Goal: Task Accomplishment & Management: Use online tool/utility

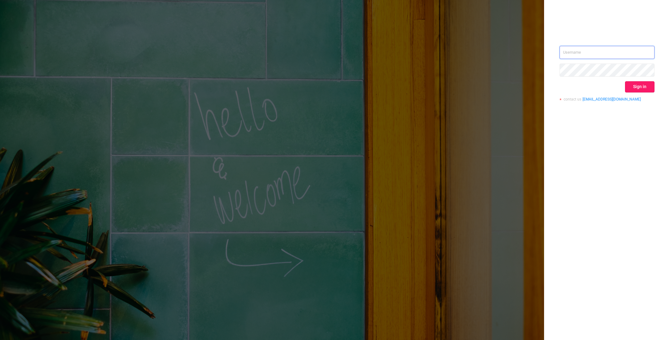
type input "o@[DOMAIN_NAME]"
click at [446, 86] on button "Sign in" at bounding box center [639, 86] width 29 height 11
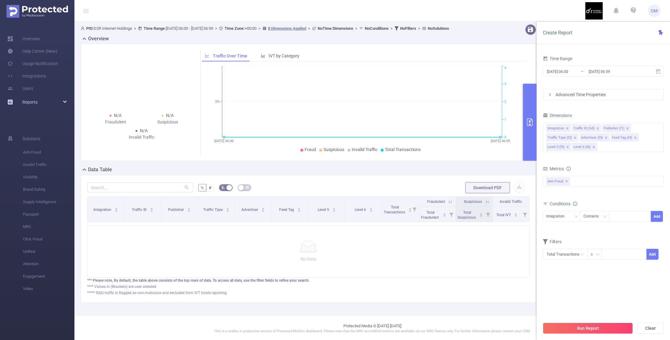
click at [32, 105] on link "Reports" at bounding box center [29, 102] width 15 height 12
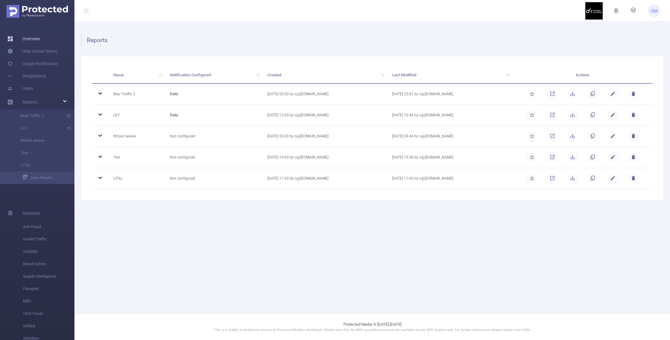
click at [26, 39] on link "Overview" at bounding box center [23, 39] width 33 height 12
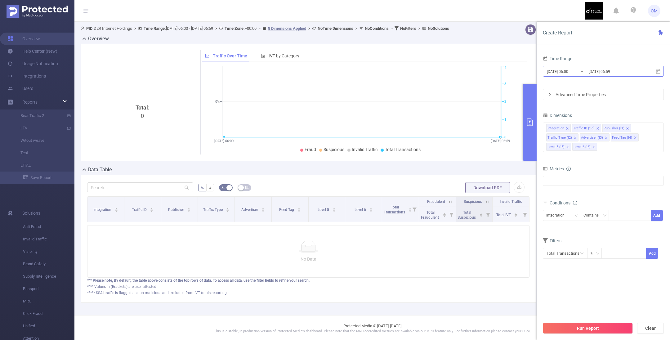
click at [446, 73] on input "[DATE] 06:00" at bounding box center [571, 71] width 50 height 8
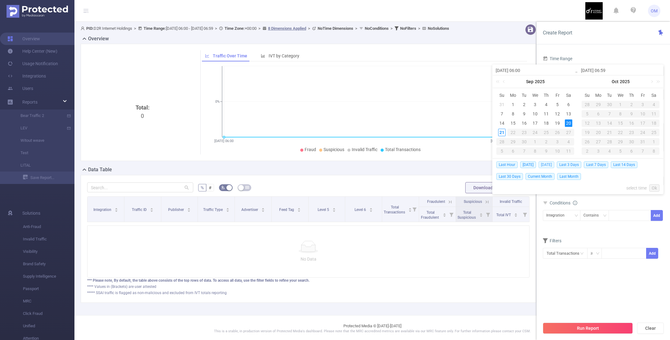
click at [446, 165] on span "[DATE]" at bounding box center [547, 164] width 16 height 7
type input "[DATE] 00:00"
type input "[DATE] 23:59"
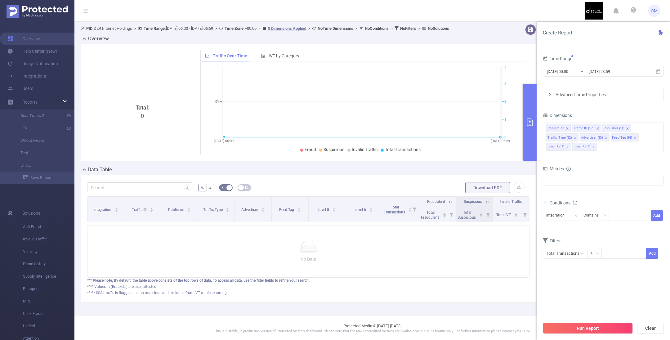
drag, startPoint x: 577, startPoint y: 330, endPoint x: 669, endPoint y: 325, distance: 92.3
click at [446, 226] on button "Run Report" at bounding box center [588, 328] width 90 height 11
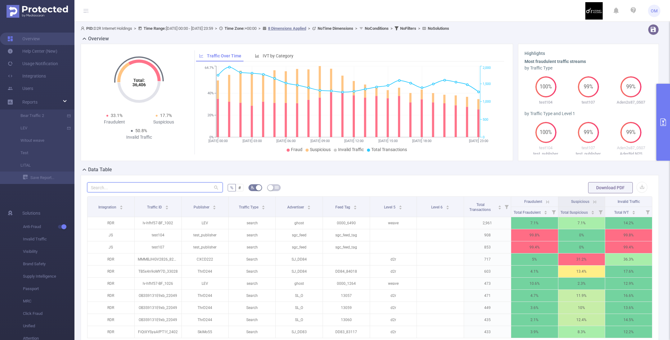
click at [105, 185] on input "text" at bounding box center [155, 187] width 136 height 10
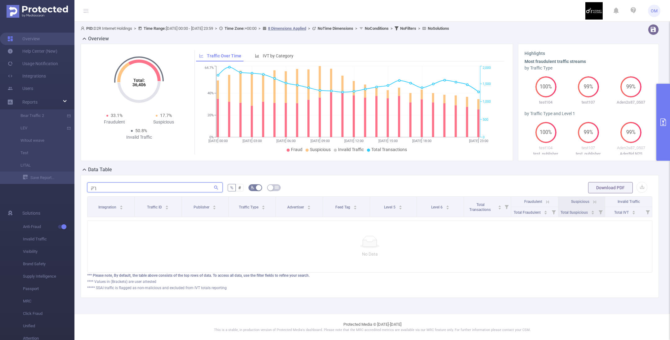
type input "ך"
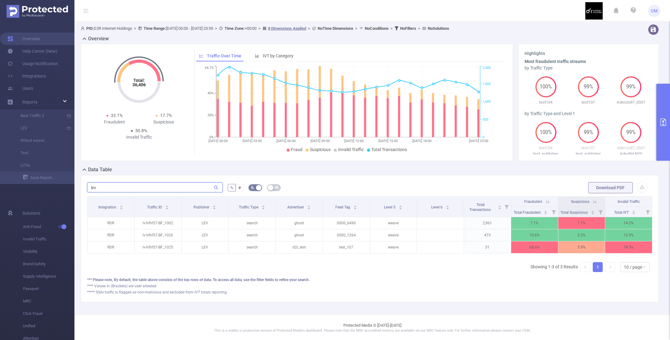
type input "lev"
click at [446, 124] on icon "primary" at bounding box center [663, 122] width 7 height 7
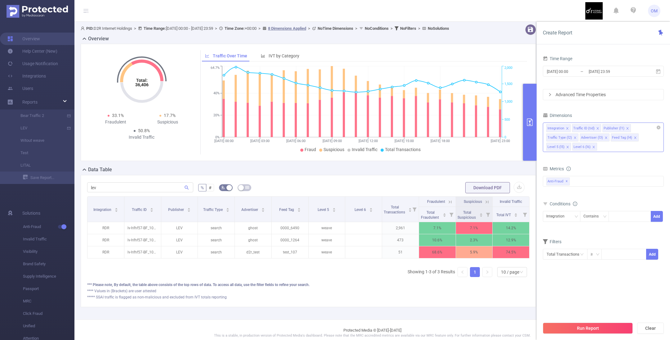
click at [446, 148] on div "Integration Traffic ID (tid) Publisher (l1) Traffic Type (l2) Advertiser (l3) F…" at bounding box center [603, 137] width 121 height 29
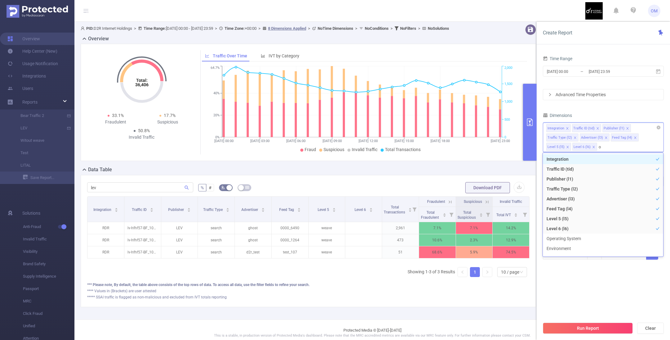
type input "op"
click at [446, 162] on li "Operating System" at bounding box center [603, 159] width 120 height 10
click at [446, 145] on icon "icon: close" at bounding box center [567, 146] width 3 height 3
click at [446, 146] on icon "icon: close" at bounding box center [567, 147] width 2 height 2
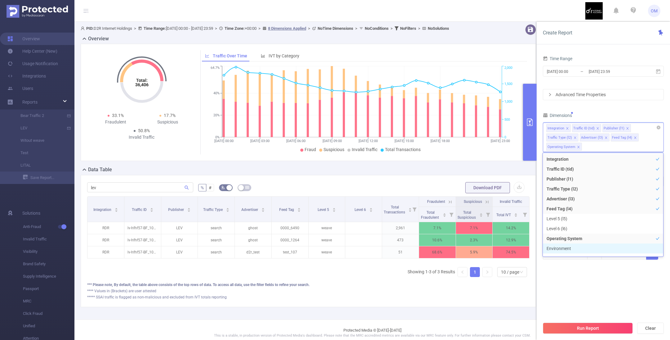
scroll to position [7, 0]
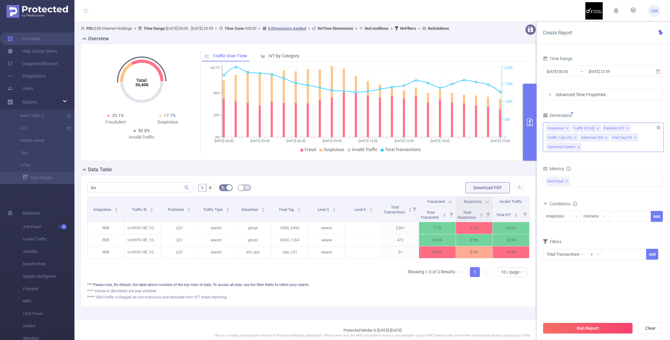
click at [446, 226] on section "Time Range [DATE] 00:00 _ [DATE] 23:59 Advanced Time Properties Dimensions Inte…" at bounding box center [603, 186] width 121 height 264
click at [446, 226] on button "Run Report" at bounding box center [588, 328] width 90 height 11
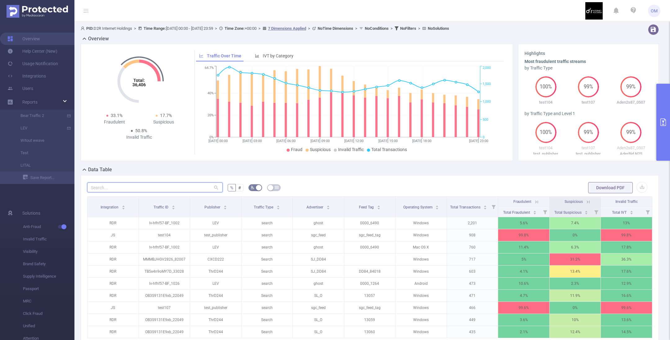
click at [161, 186] on input "text" at bounding box center [155, 187] width 136 height 10
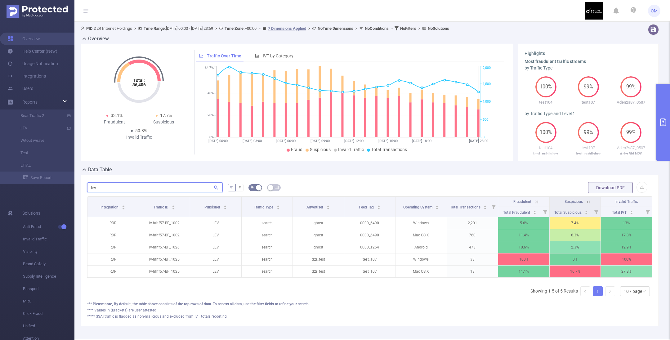
type input "lev"
